Goal: Transaction & Acquisition: Book appointment/travel/reservation

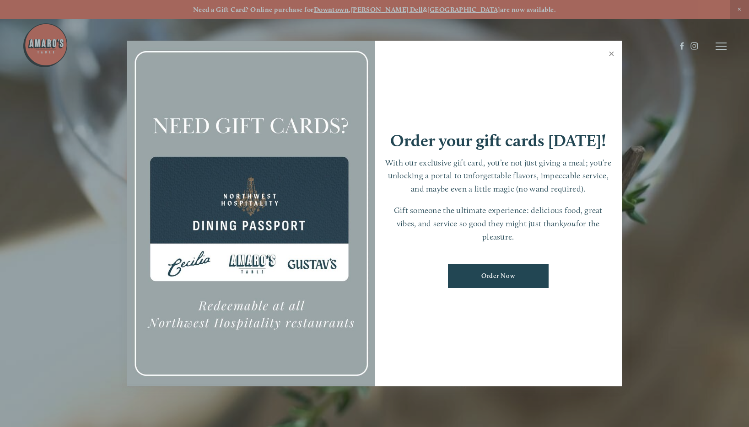
click at [611, 56] on link "Close" at bounding box center [611, 55] width 18 height 26
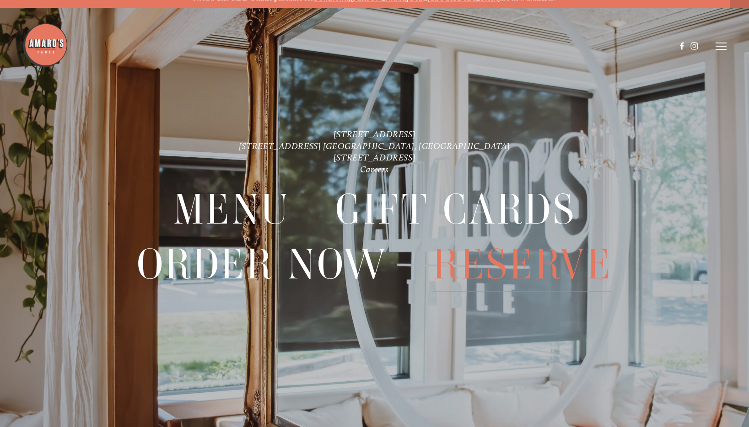
scroll to position [19, 0]
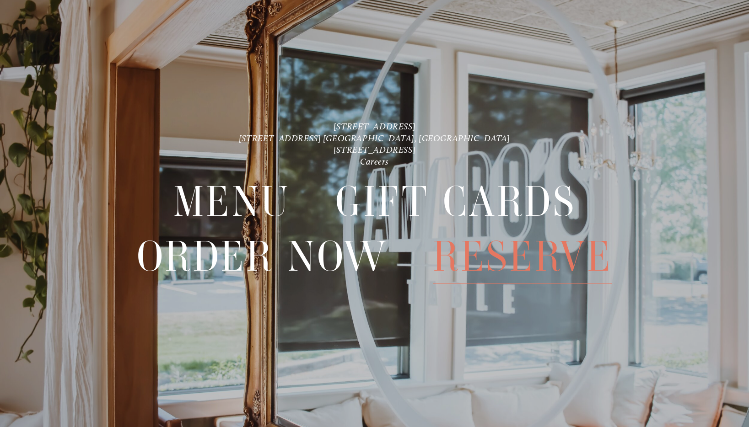
click at [476, 250] on span "Reserve" at bounding box center [522, 257] width 179 height 54
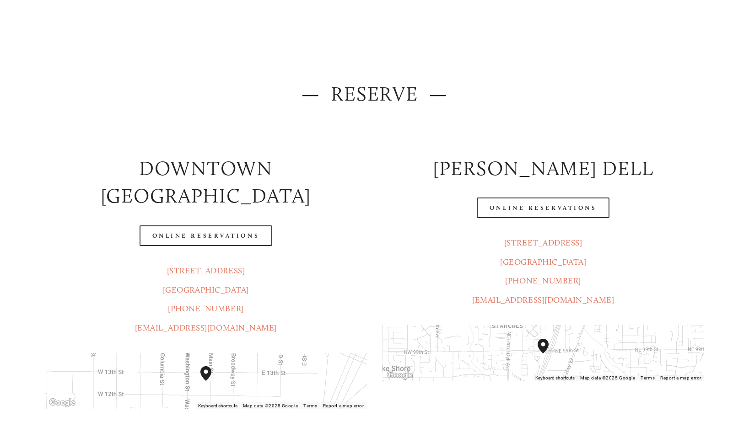
scroll to position [129, 0]
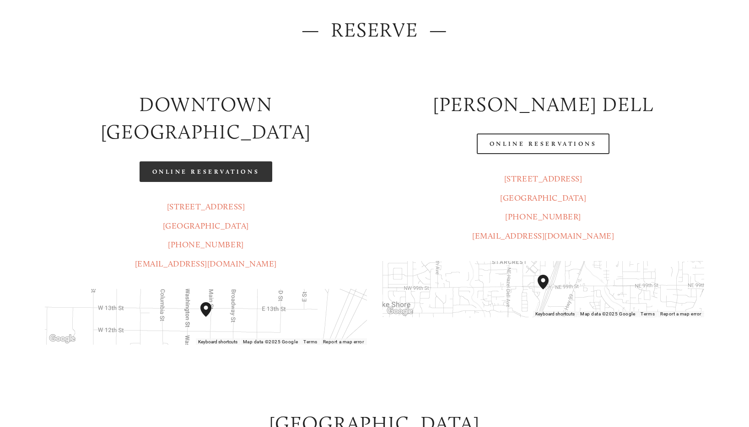
click at [206, 161] on link "Online Reservations" at bounding box center [205, 171] width 133 height 21
